Goal: Task Accomplishment & Management: Complete application form

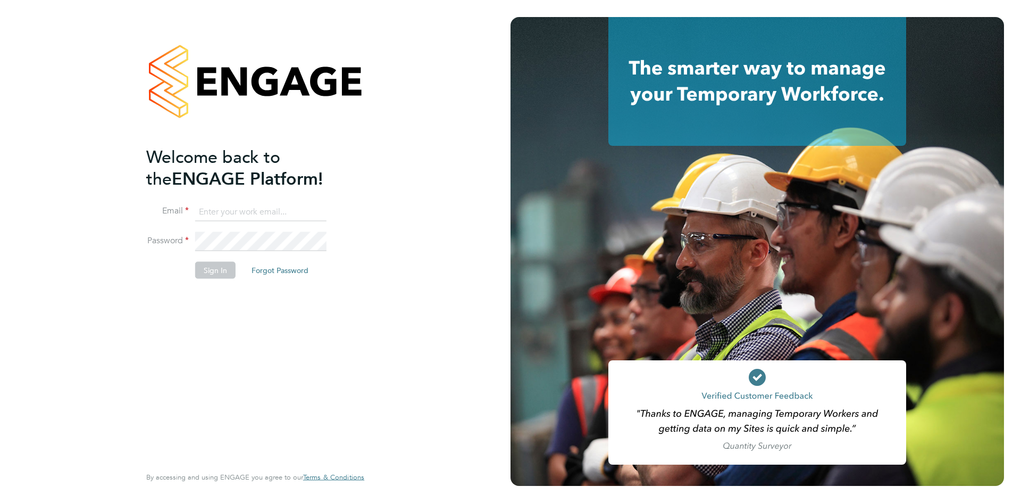
type input "michelle.aldridge@adore-recruitment.co.uk"
click at [214, 263] on button "Sign In" at bounding box center [215, 269] width 40 height 17
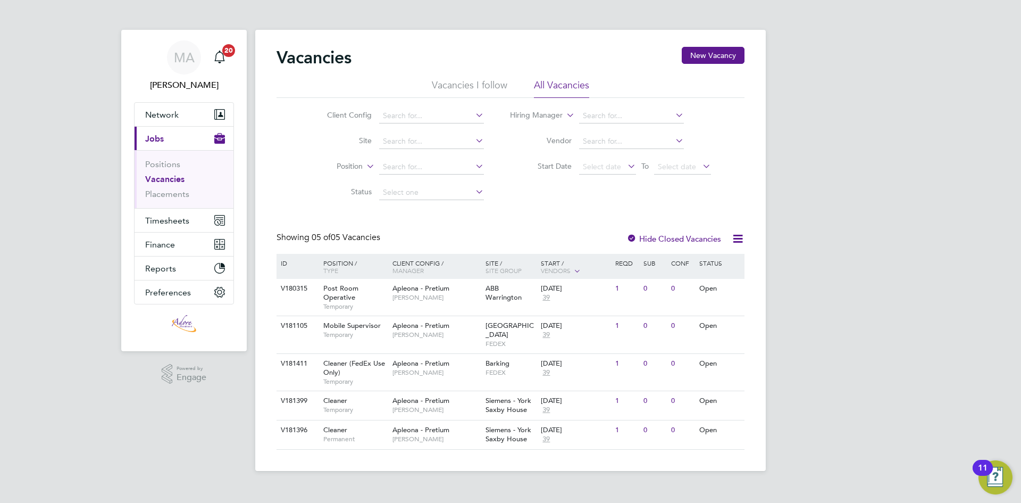
click at [163, 180] on link "Vacancies" at bounding box center [164, 179] width 39 height 10
click at [493, 327] on span "Dartford" at bounding box center [510, 330] width 48 height 18
click at [332, 321] on span "Mobile Supervisor" at bounding box center [351, 325] width 57 height 9
click at [417, 358] on span "Apleona - Pretium" at bounding box center [420, 362] width 57 height 9
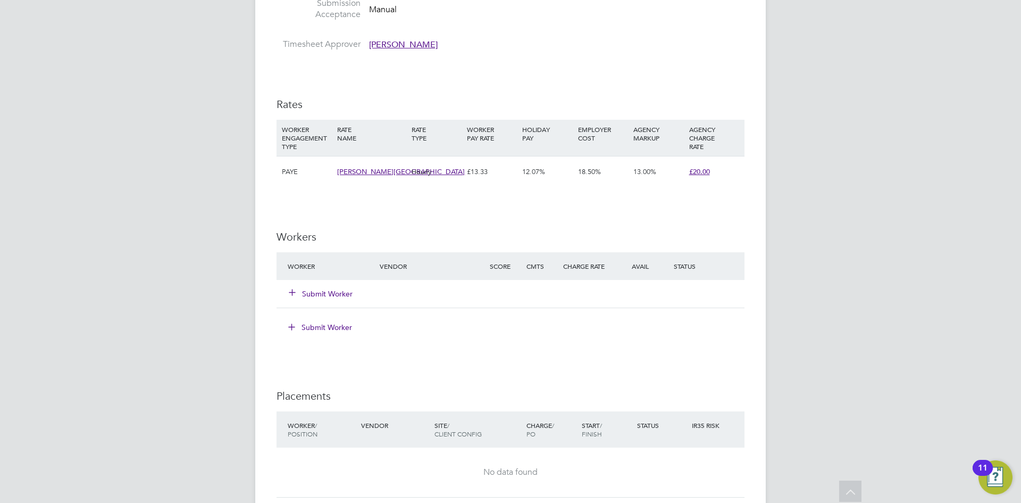
scroll to position [1010, 0]
click at [343, 165] on span "Ellisha Base" at bounding box center [401, 169] width 128 height 9
click at [656, 203] on div "IR35 Determination IR35 Status Disabled for this client. This feature can be en…" at bounding box center [511, 1] width 468 height 1572
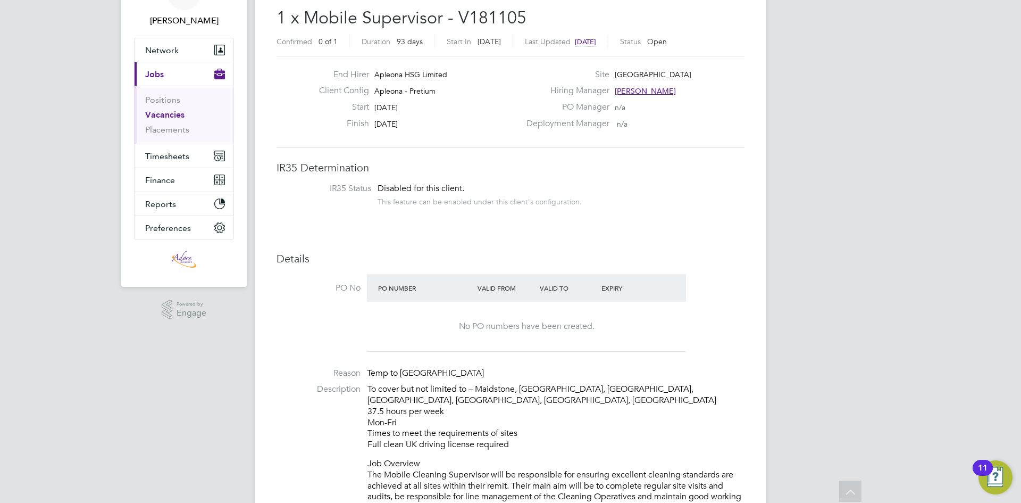
scroll to position [0, 0]
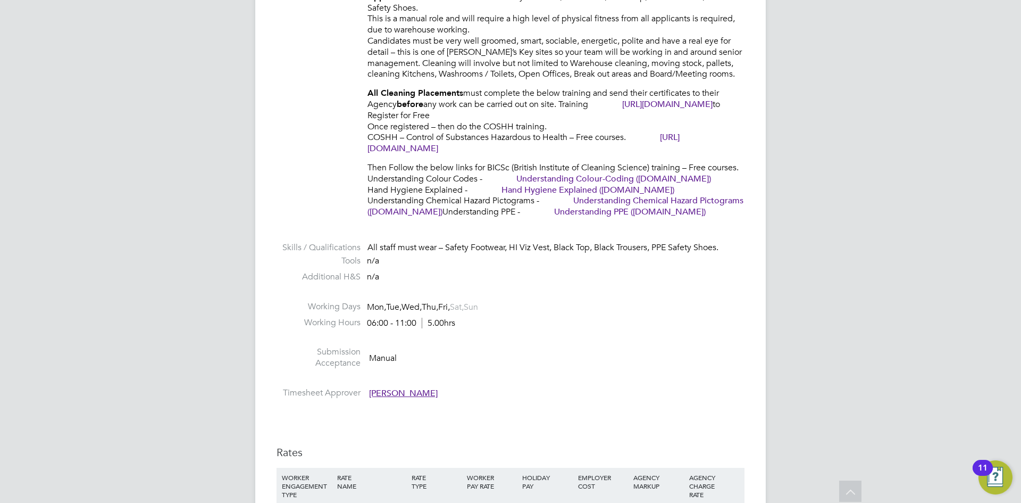
scroll to position [106, 0]
